Goal: Obtain resource: Obtain resource

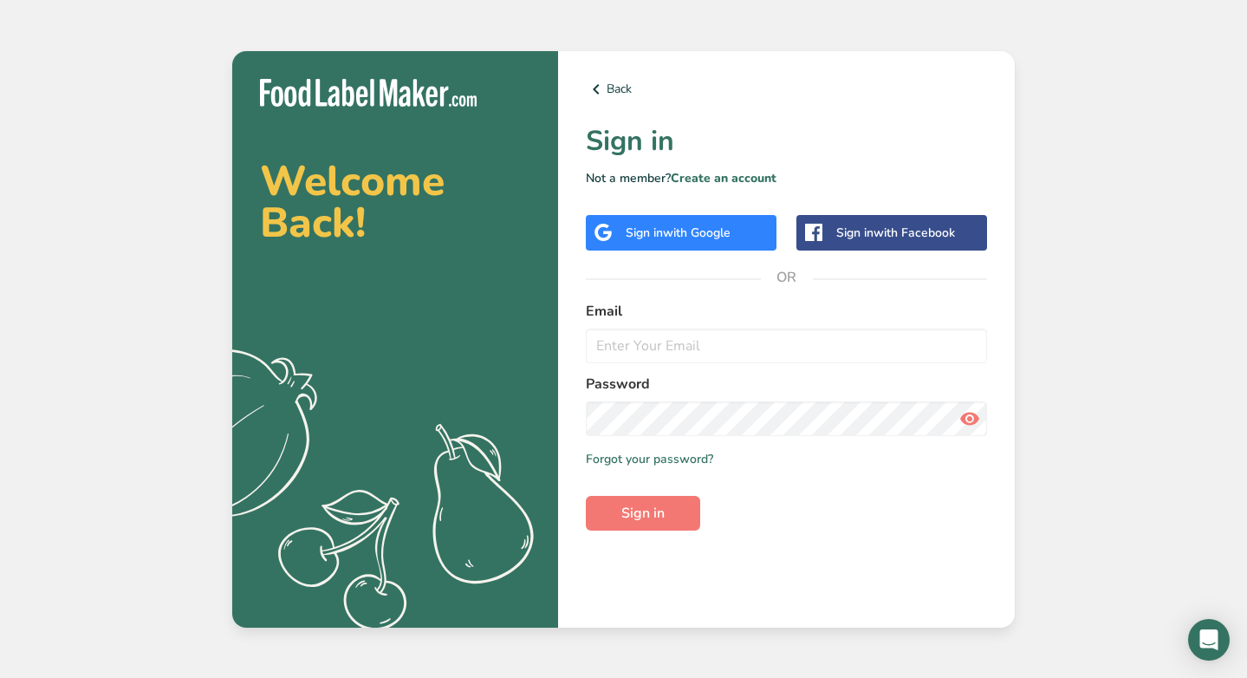
click at [679, 233] on span "with Google" at bounding box center [697, 232] width 68 height 16
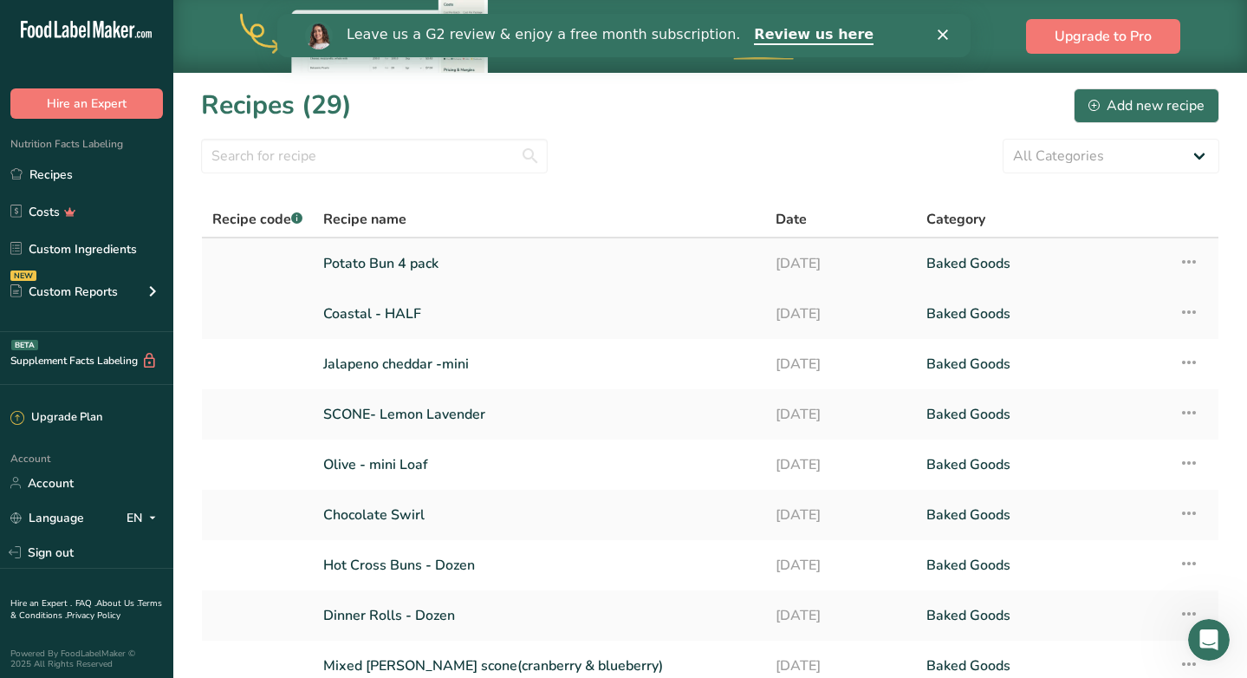
click at [394, 267] on link "Potato Bun 4 pack" at bounding box center [539, 263] width 432 height 36
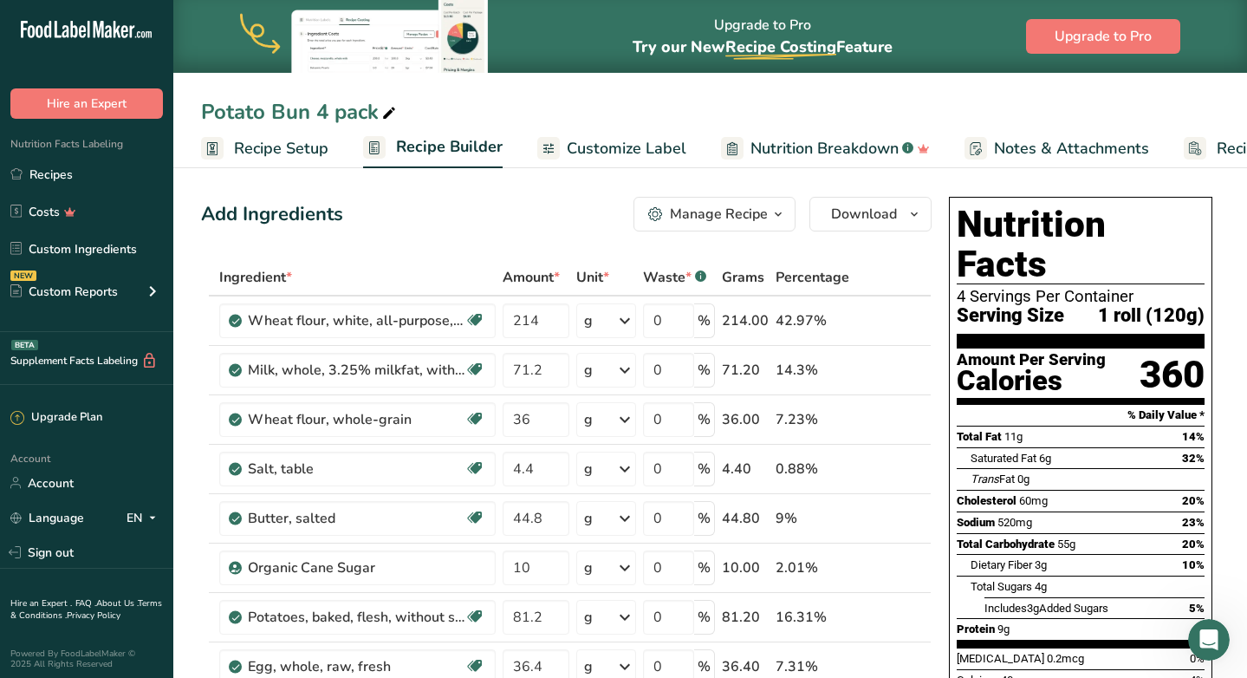
click at [610, 150] on span "Customize Label" at bounding box center [627, 148] width 120 height 23
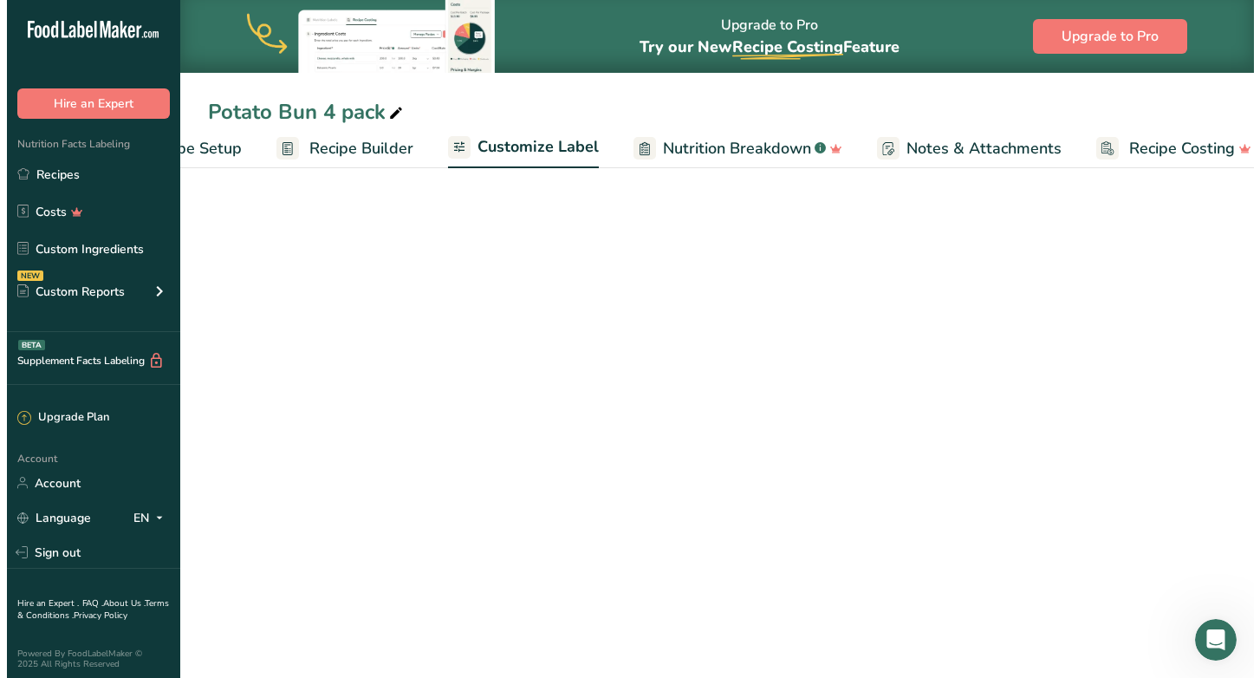
scroll to position [0, 119]
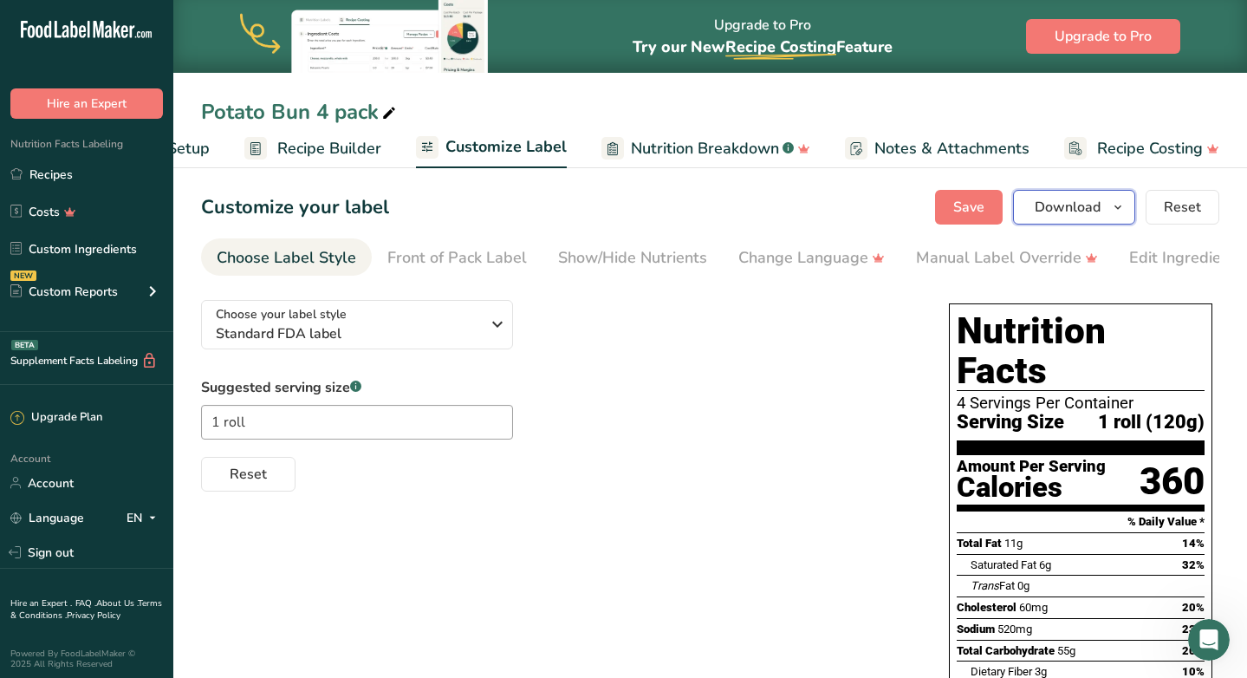
click at [1131, 208] on button "Download" at bounding box center [1074, 207] width 122 height 35
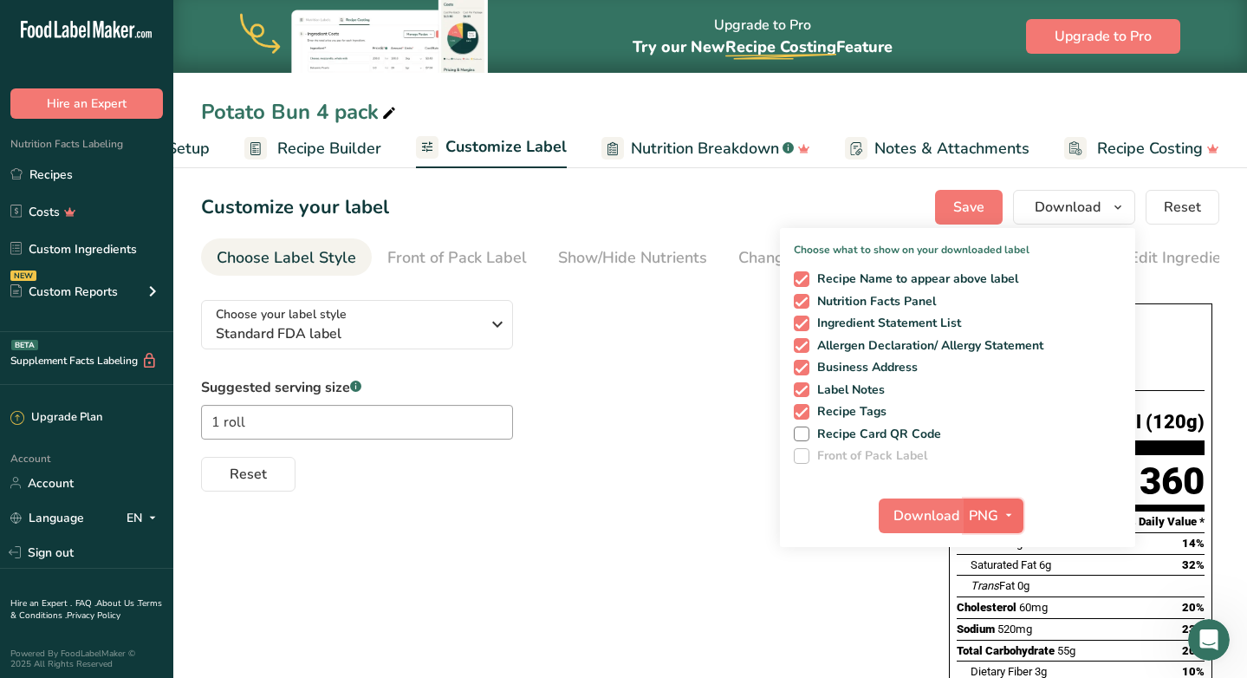
click at [997, 511] on span "PNG" at bounding box center [983, 515] width 29 height 21
click at [997, 608] on link "SVG" at bounding box center [995, 608] width 55 height 29
click at [907, 513] on span "Download" at bounding box center [927, 515] width 66 height 21
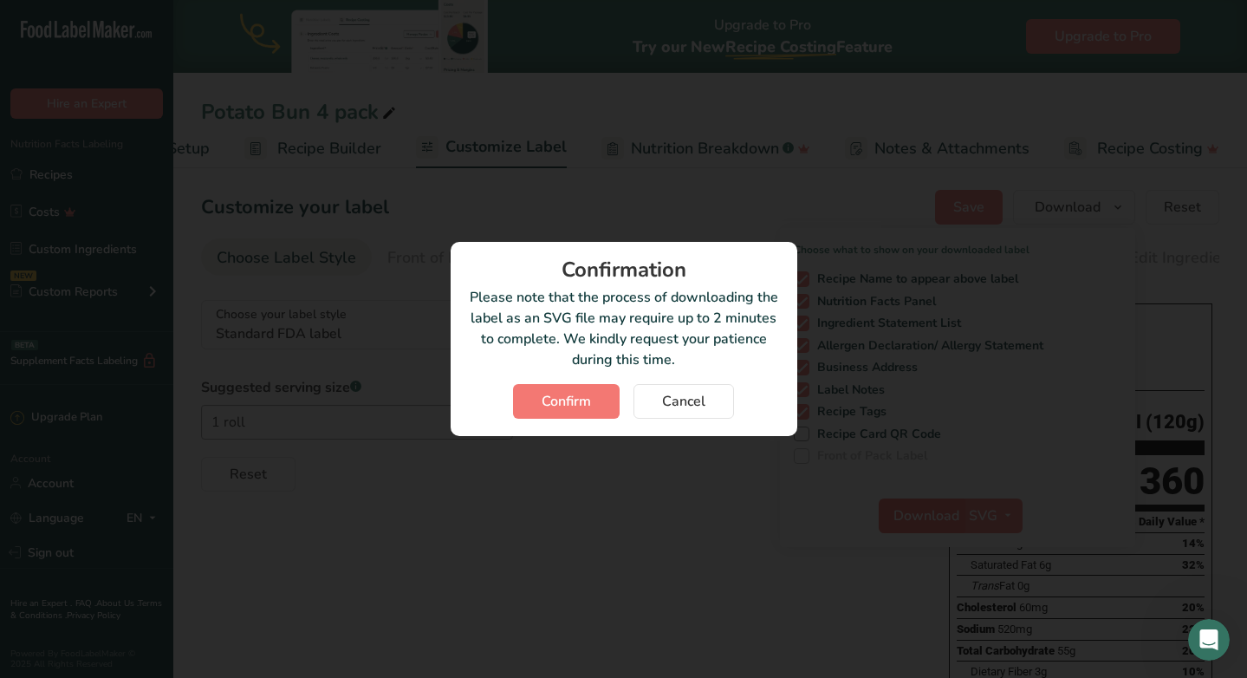
scroll to position [0, 106]
click at [523, 400] on button "Confirm" at bounding box center [573, 401] width 107 height 35
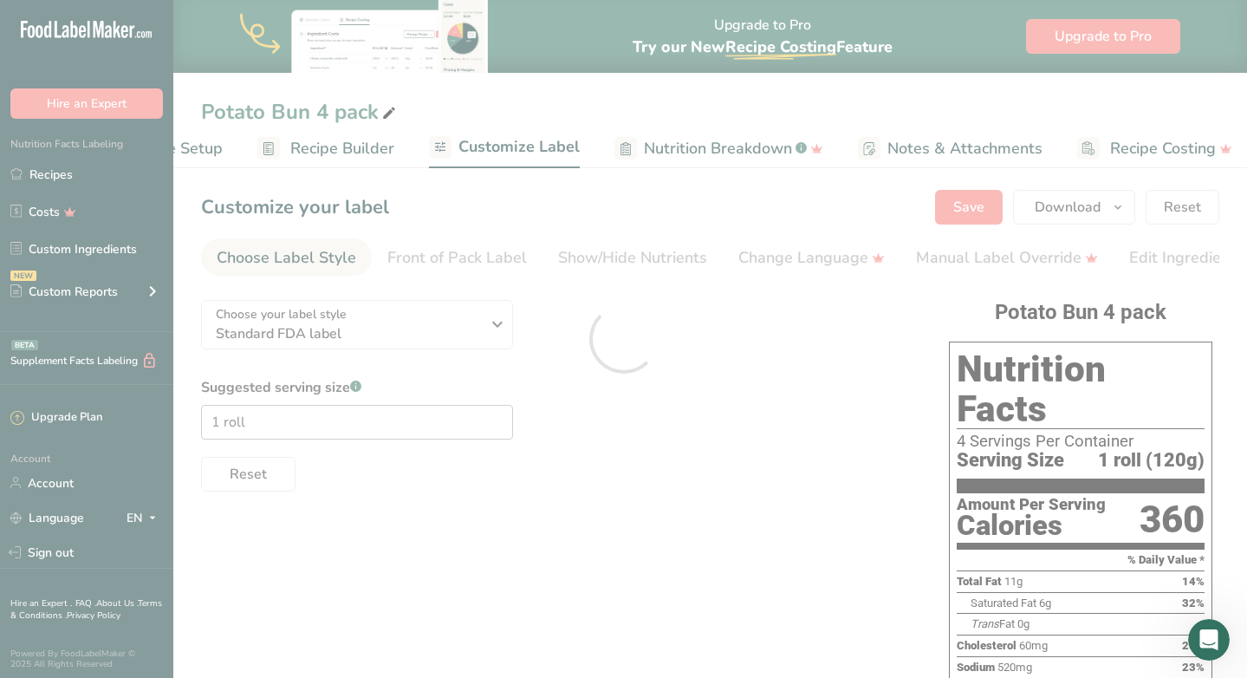
scroll to position [0, 0]
